Goal: Transaction & Acquisition: Purchase product/service

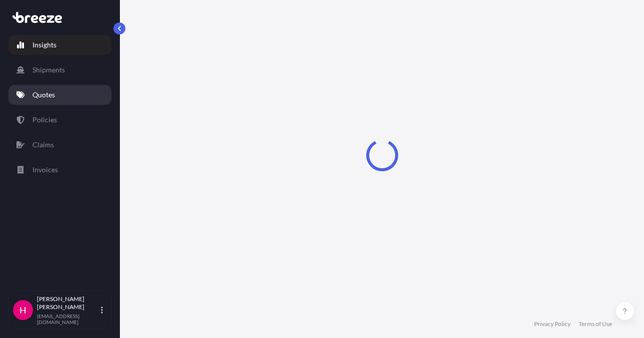
select select "2025"
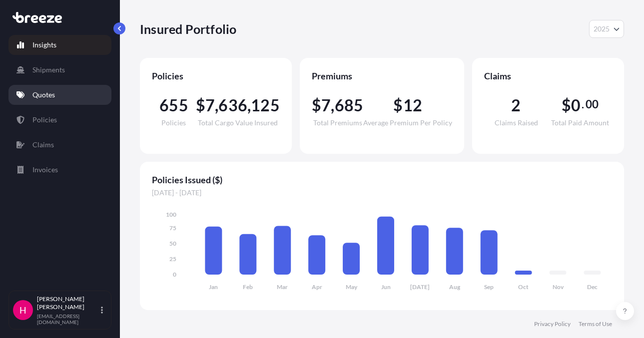
click at [100, 94] on link "Quotes" at bounding box center [59, 95] width 103 height 20
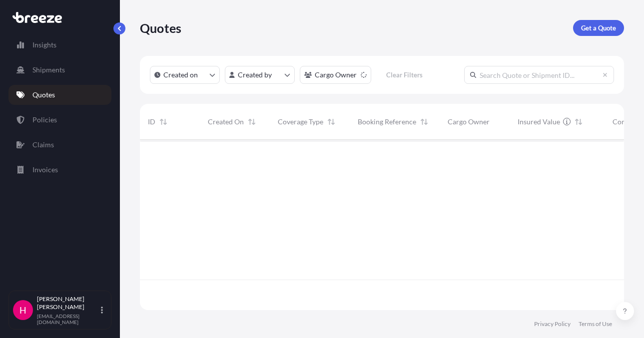
scroll to position [199, 477]
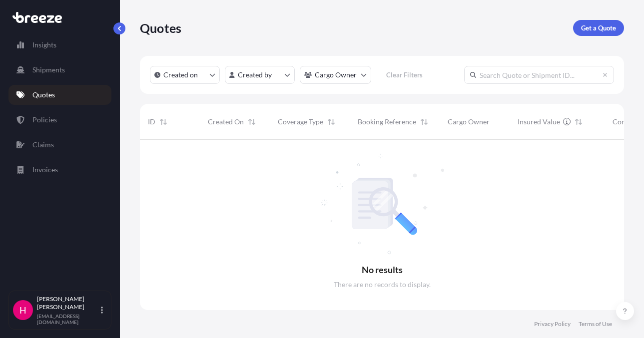
click at [402, 36] on div "Quotes Get a Quote" at bounding box center [382, 28] width 484 height 56
click at [409, 23] on div "Quotes Get a Quote" at bounding box center [382, 28] width 484 height 16
click at [415, 28] on div "Quotes Get a Quote" at bounding box center [382, 28] width 484 height 16
click at [468, 28] on div "Quotes Get a Quote" at bounding box center [382, 28] width 484 height 16
click at [592, 26] on p "Get a Quote" at bounding box center [598, 28] width 35 height 10
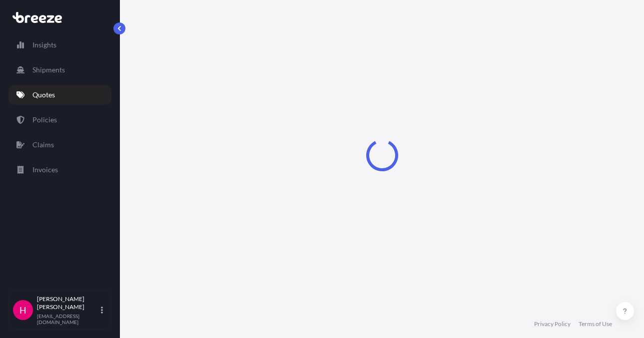
select select "Sea"
select select "1"
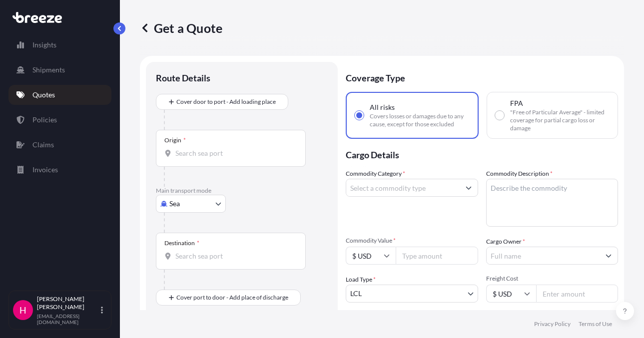
scroll to position [16, 0]
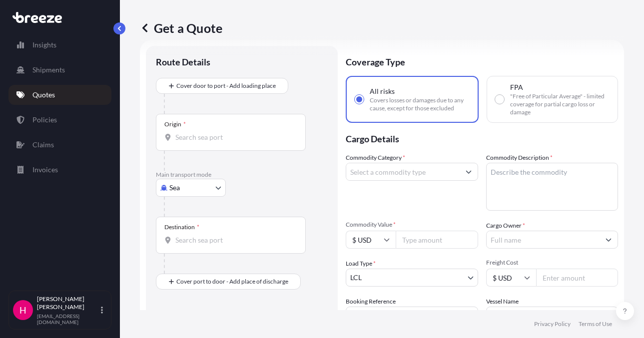
click at [173, 186] on body "Insights Shipments Quotes Policies Claims Invoices H [PERSON_NAME] [EMAIL_ADDRE…" at bounding box center [322, 169] width 644 height 338
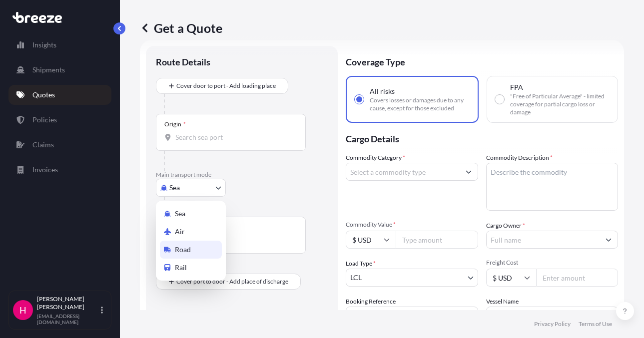
click at [191, 250] on div "Road" at bounding box center [191, 250] width 62 height 18
select select "Road"
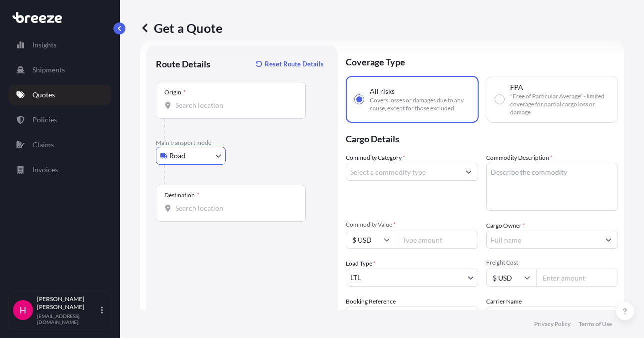
click at [297, 158] on div "Road Sea Air Road Rail" at bounding box center [242, 156] width 172 height 18
click at [226, 97] on div "Origin *" at bounding box center [231, 100] width 150 height 37
click at [226, 100] on input "Origin *" at bounding box center [234, 105] width 118 height 10
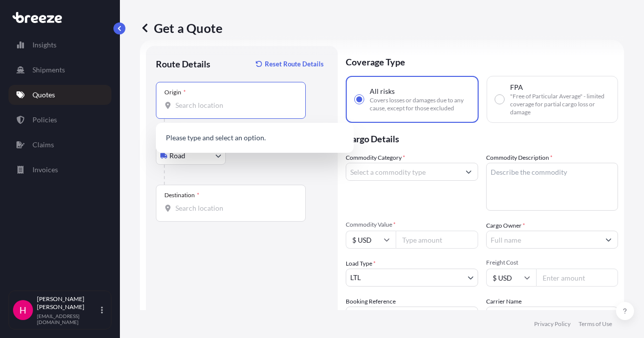
paste input "[STREET_ADDRESS][PERSON_NAME]"
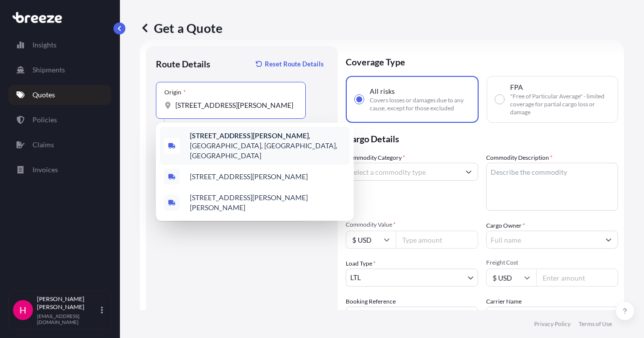
click at [244, 137] on b "[STREET_ADDRESS][PERSON_NAME]" at bounding box center [249, 135] width 119 height 8
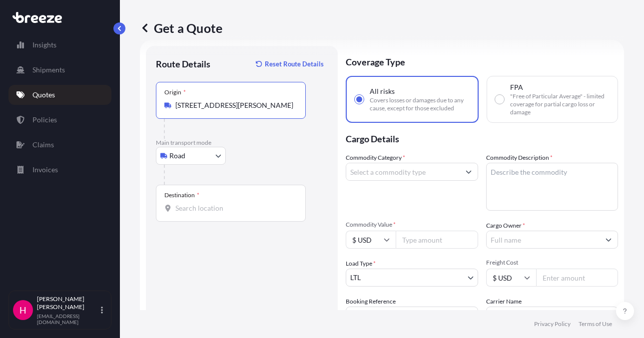
type input "[STREET_ADDRESS][PERSON_NAME]"
click at [202, 206] on input "Destination *" at bounding box center [234, 208] width 118 height 10
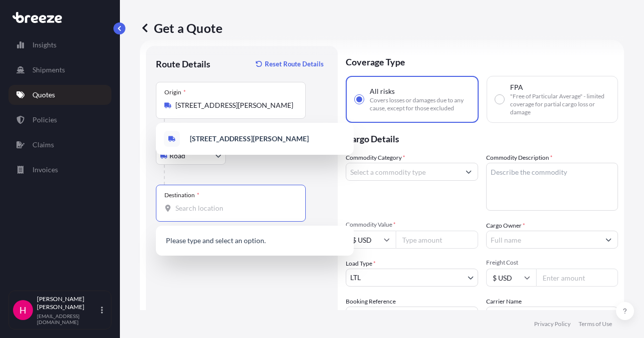
paste input "[STREET_ADDRESS]"
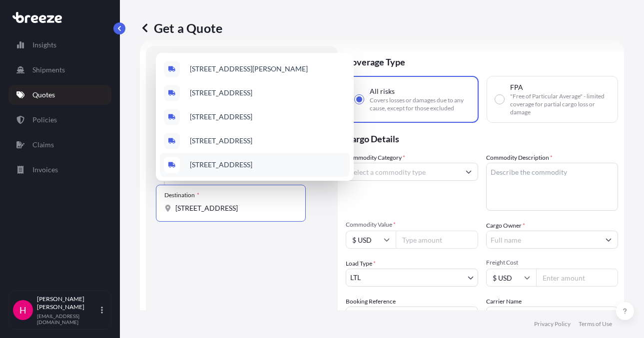
scroll to position [0, 3]
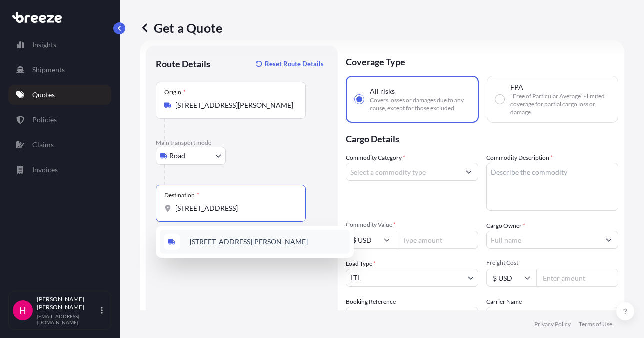
click at [263, 246] on span "[STREET_ADDRESS][PERSON_NAME]" at bounding box center [249, 242] width 118 height 10
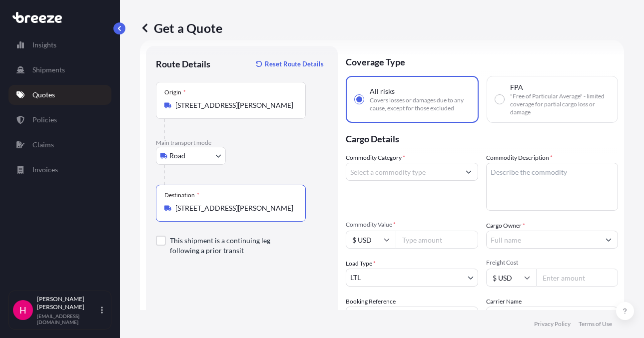
type input "[STREET_ADDRESS][PERSON_NAME]"
click at [270, 277] on div "Route Details Reset Route Details Place of loading Road Road Rail Origin * [STR…" at bounding box center [242, 228] width 172 height 345
click at [380, 175] on input "Commodity Category *" at bounding box center [402, 172] width 113 height 18
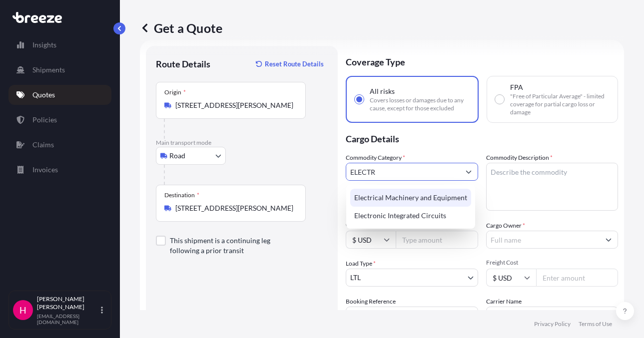
click at [403, 198] on div "Electrical Machinery and Equipment" at bounding box center [410, 198] width 121 height 18
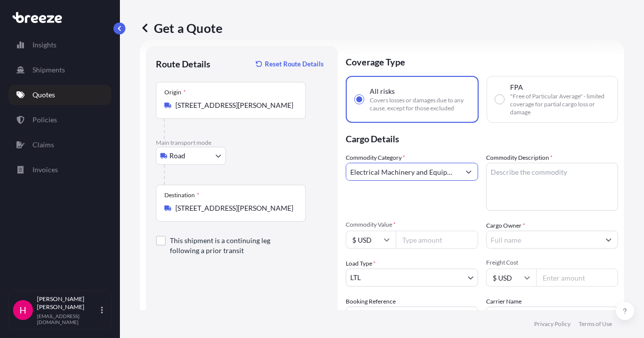
type input "Electrical Machinery and Equipment"
click at [515, 183] on body "Insights Shipments Quotes Policies Claims Invoices H [PERSON_NAME] [EMAIL_ADDRE…" at bounding box center [322, 169] width 644 height 338
paste textarea "ELECTRICAL CONTROLLERS"
type textarea "ELECTRICAL CONTROLLERS"
click at [481, 144] on p "Cargo Details" at bounding box center [482, 138] width 272 height 30
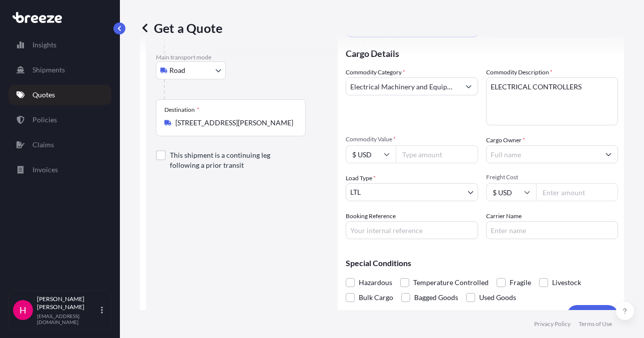
scroll to position [116, 0]
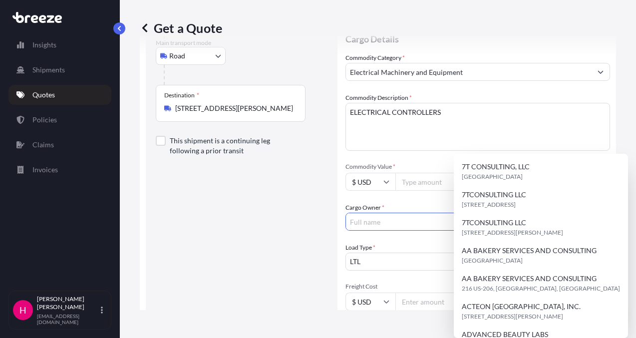
click at [512, 213] on input "Cargo Owner *" at bounding box center [469, 222] width 246 height 18
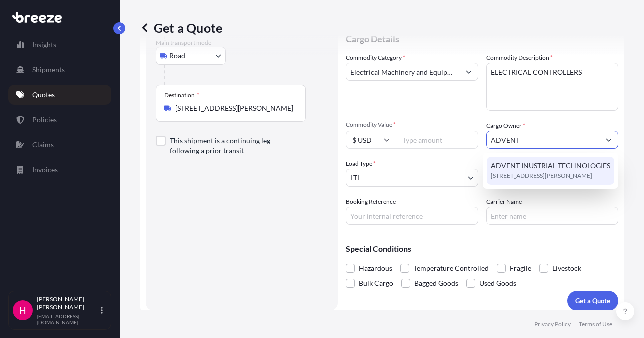
click at [533, 171] on span "[STREET_ADDRESS][PERSON_NAME]" at bounding box center [540, 176] width 101 height 10
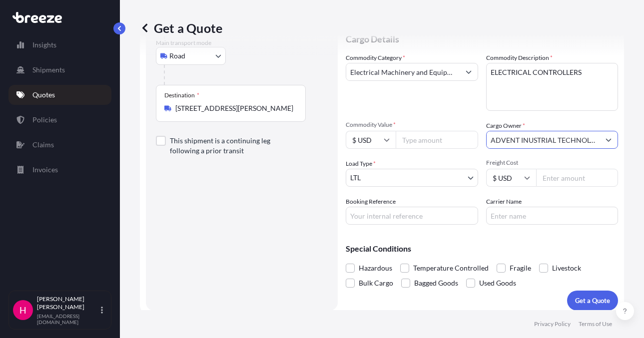
type input "ADVENT INUSTRIAL TECHNOLOGIES"
click at [214, 229] on div "Route Details Reset Route Details Place of loading Road Road Rail Origin * [STR…" at bounding box center [242, 128] width 172 height 345
click at [506, 220] on input "Carrier Name" at bounding box center [552, 216] width 132 height 18
type input "Pitt [US_STATE]"
click at [300, 227] on div "Route Details Reset Route Details Place of loading Road Road Rail Origin * [STR…" at bounding box center [242, 128] width 172 height 345
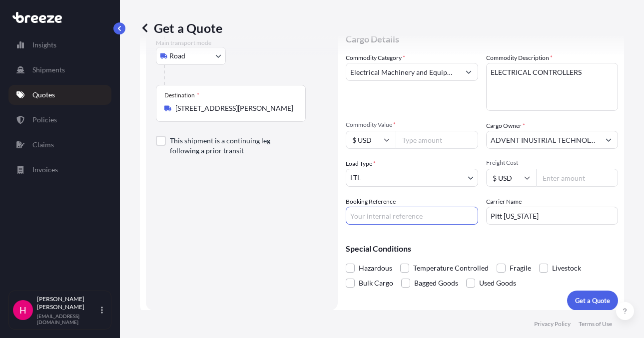
drag, startPoint x: 383, startPoint y: 216, endPoint x: 368, endPoint y: 216, distance: 14.5
click at [383, 216] on input "Booking Reference" at bounding box center [412, 216] width 132 height 18
paste input "486698"
type input "486698"
click at [320, 216] on div "Route Details Reset Route Details Place of loading Road Road Rail Origin * [STR…" at bounding box center [242, 128] width 172 height 345
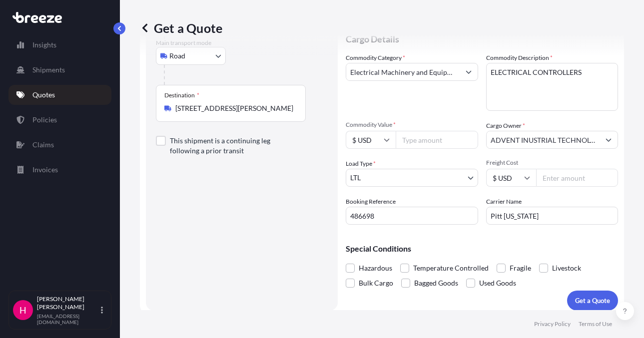
click at [414, 137] on input "Commodity Value *" at bounding box center [437, 140] width 82 height 18
type input "10890.22"
click at [203, 275] on div "Route Details Reset Route Details Place of loading Road Road Rail Origin * [STR…" at bounding box center [242, 128] width 172 height 345
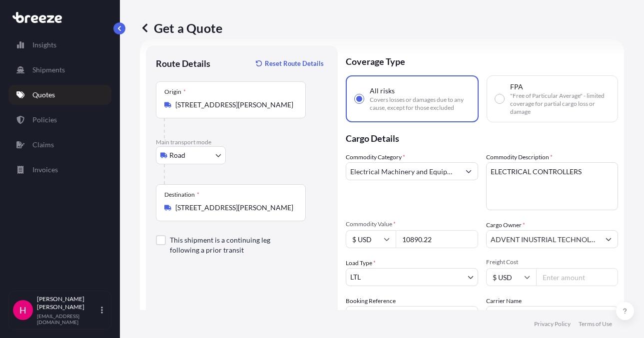
scroll to position [16, 0]
click at [253, 280] on div "Route Details Reset Route Details Place of loading Road Road Rail Origin * [STR…" at bounding box center [242, 228] width 172 height 345
click at [259, 279] on div "Route Details Reset Route Details Place of loading Road Road Rail Origin * [STR…" at bounding box center [242, 228] width 172 height 345
click at [243, 288] on div "Route Details Reset Route Details Place of loading Road Road Rail Origin * [STR…" at bounding box center [242, 228] width 172 height 345
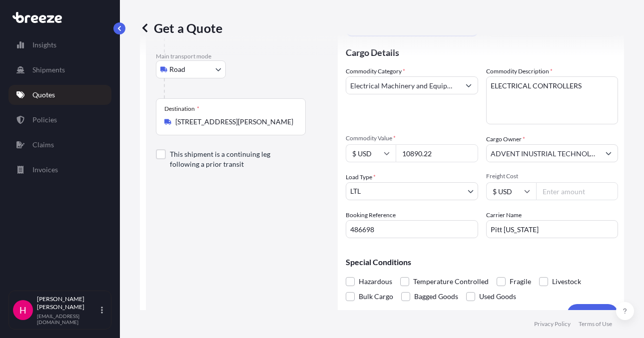
scroll to position [116, 0]
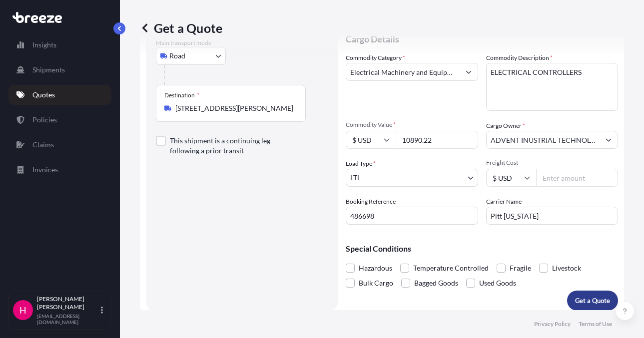
click at [575, 298] on p "Get a Quote" at bounding box center [592, 301] width 35 height 10
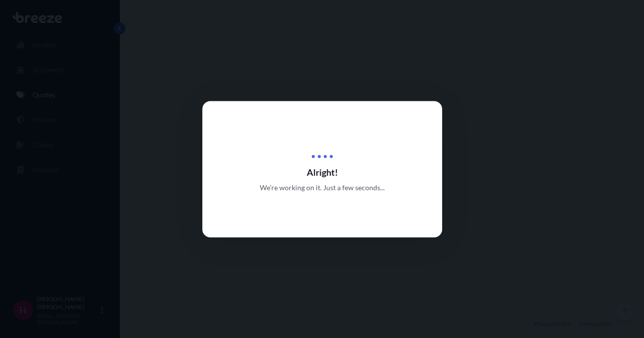
select select "Road"
select select "1"
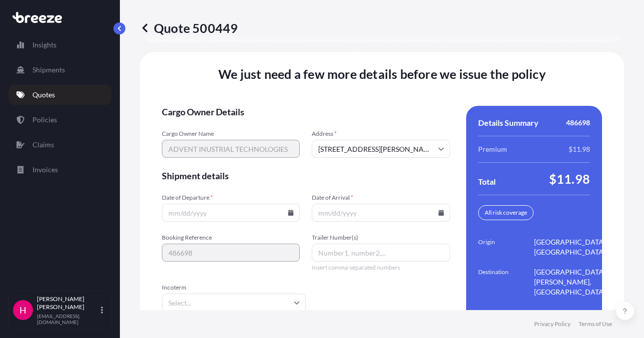
scroll to position [1439, 0]
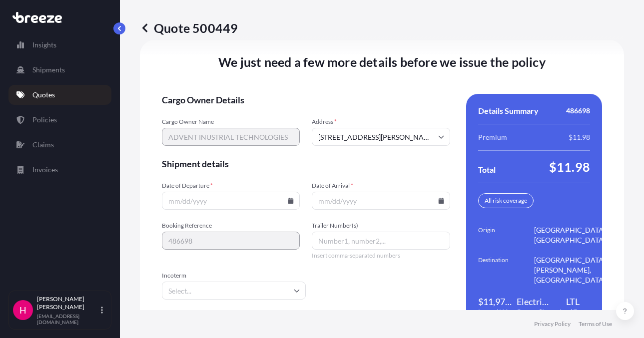
click at [290, 200] on icon at bounding box center [290, 201] width 5 height 6
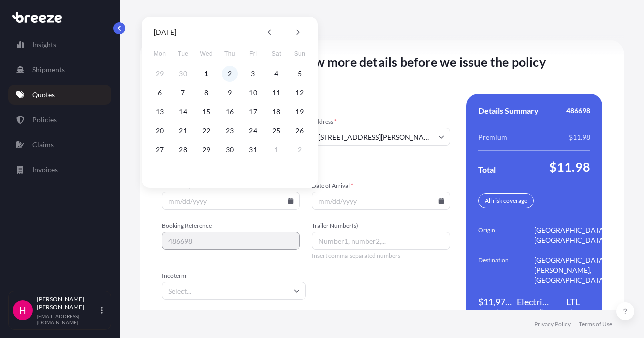
click at [229, 75] on button "2" at bounding box center [230, 74] width 16 height 16
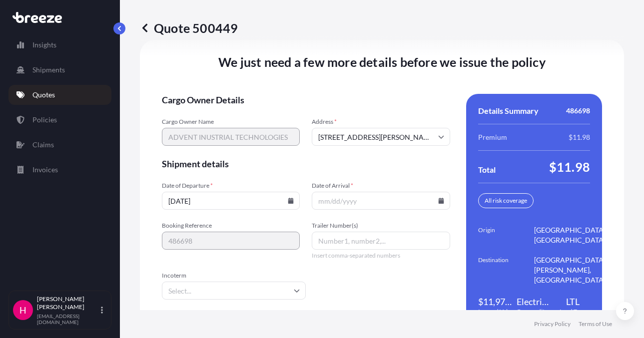
type input "[DATE]"
click at [438, 201] on icon at bounding box center [440, 201] width 5 height 6
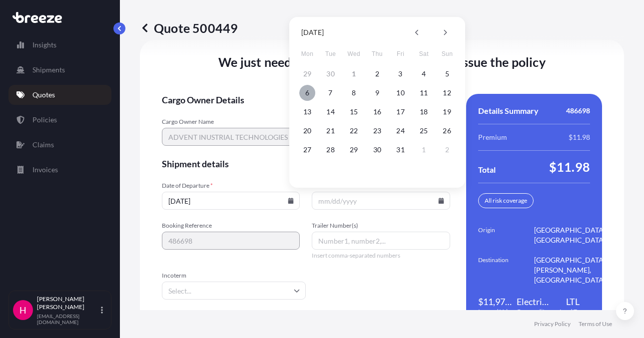
click at [307, 90] on button "6" at bounding box center [307, 93] width 16 height 16
type input "[DATE]"
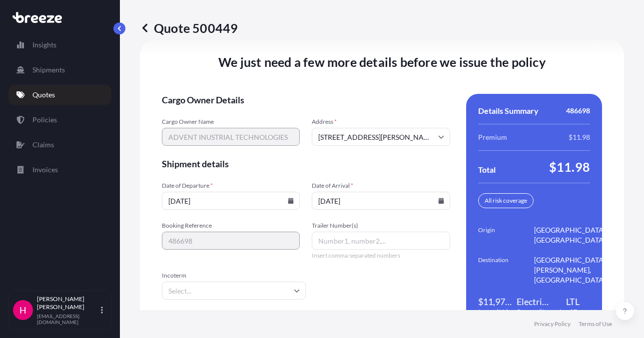
click at [297, 83] on div "We just need a few more details before we issue the policy Cargo Owner Details …" at bounding box center [382, 191] width 484 height 302
click at [308, 86] on div "We just need a few more details before we issue the policy Cargo Owner Details …" at bounding box center [382, 191] width 484 height 302
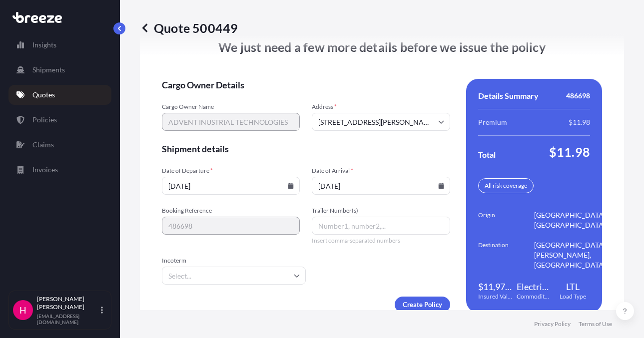
scroll to position [1470, 0]
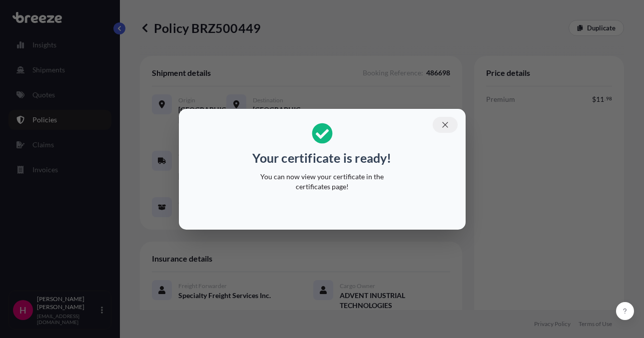
click at [449, 125] on icon "button" at bounding box center [445, 124] width 9 height 9
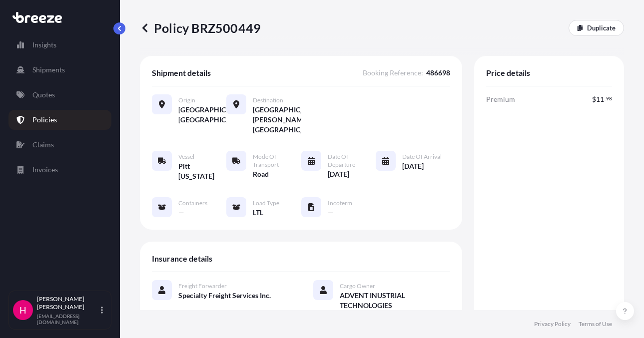
click at [222, 28] on p "Policy BRZ500449" at bounding box center [200, 28] width 121 height 16
copy p "BRZ500449"
click at [222, 28] on p "Policy BRZ500449" at bounding box center [200, 28] width 121 height 16
